Goal: Task Accomplishment & Management: Use online tool/utility

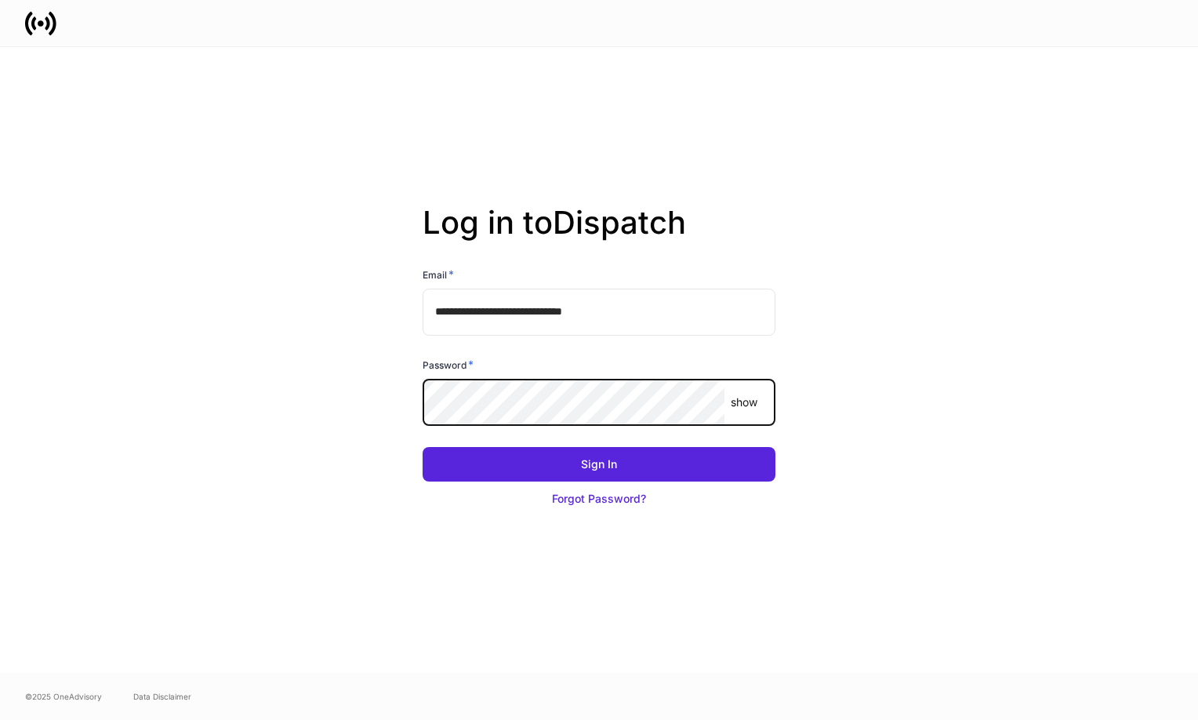
click at [423, 447] on button "Sign In" at bounding box center [599, 464] width 353 height 35
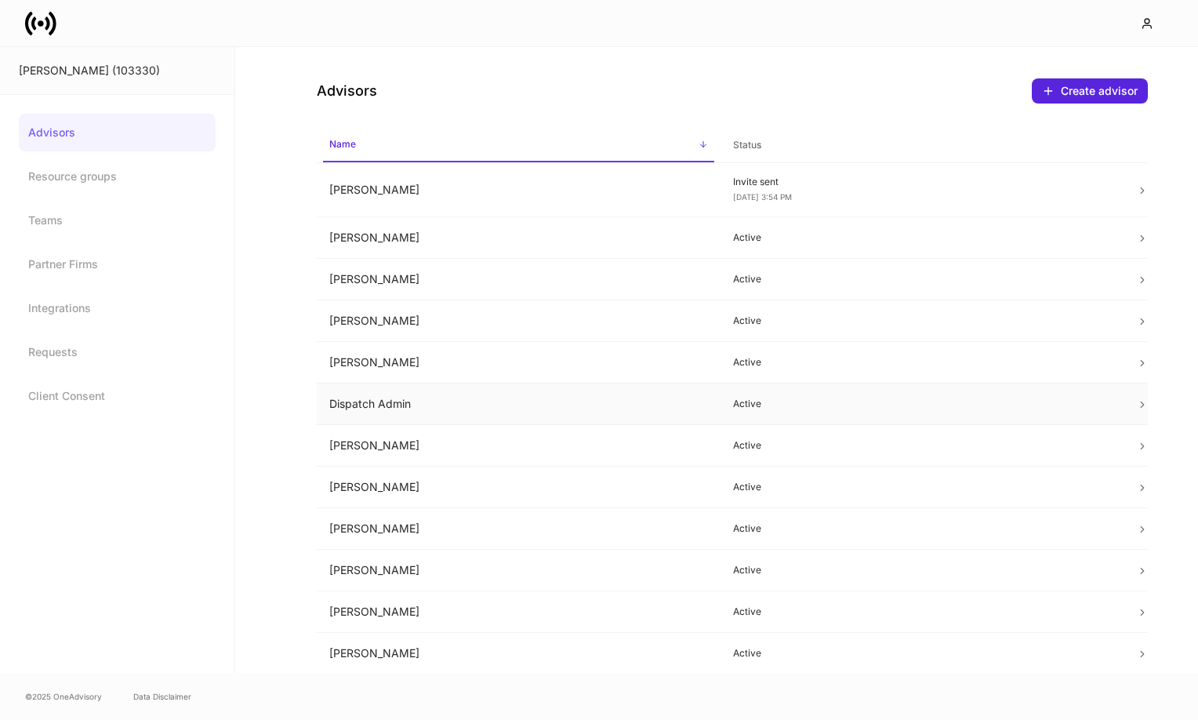
scroll to position [1, 0]
click at [403, 401] on td "Dispatch Admin" at bounding box center [519, 404] width 404 height 42
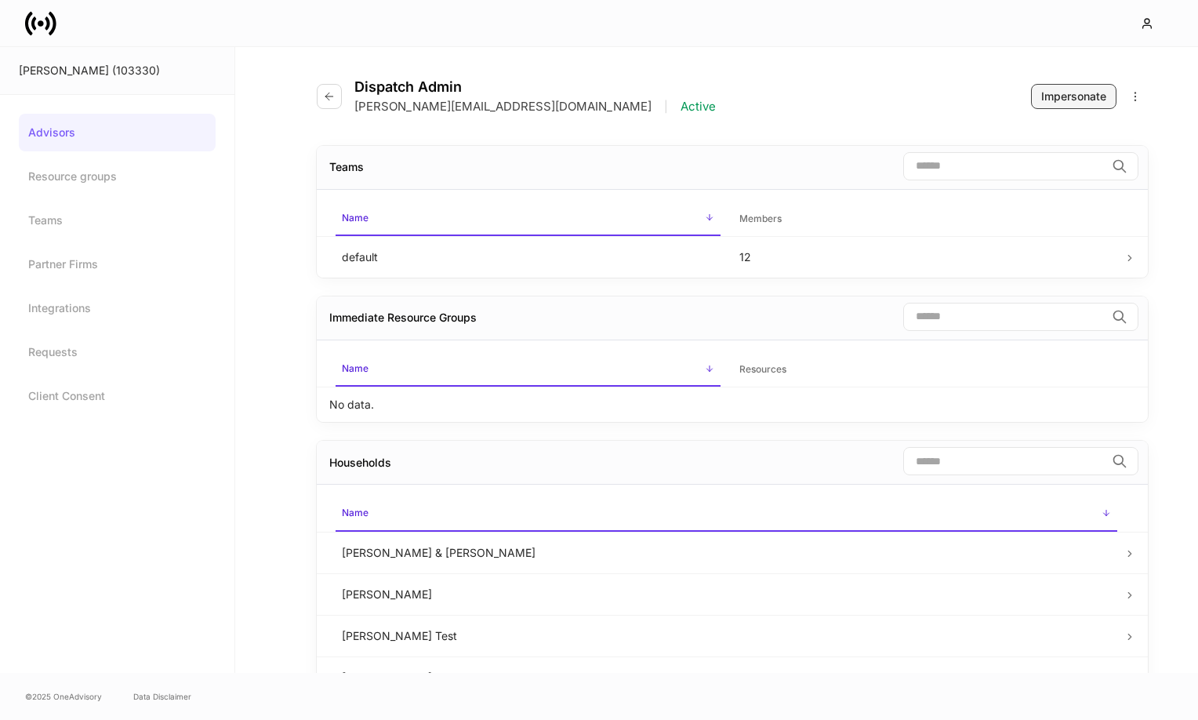
click at [1068, 96] on div "Impersonate" at bounding box center [1073, 97] width 65 height 16
